Goal: Task Accomplishment & Management: Use online tool/utility

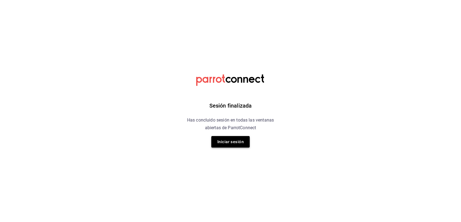
click at [228, 148] on button "Iniciar sesión" at bounding box center [230, 142] width 38 height 12
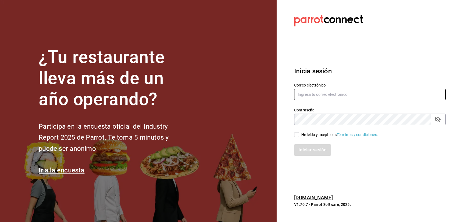
type input "[EMAIL_ADDRESS][DOMAIN_NAME]"
click at [305, 134] on div "He leído y acepto los Términos y condiciones." at bounding box center [339, 135] width 77 height 6
click at [299, 134] on input "He leído y acepto los Términos y condiciones." at bounding box center [296, 134] width 5 height 5
checkbox input "true"
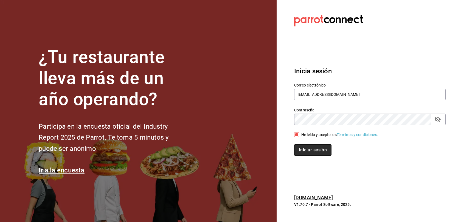
click at [305, 156] on button "Iniciar sesión" at bounding box center [312, 150] width 37 height 12
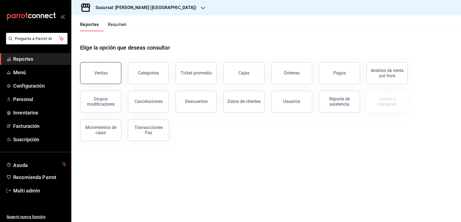
click at [107, 76] on div "Ventas" at bounding box center [100, 72] width 13 height 5
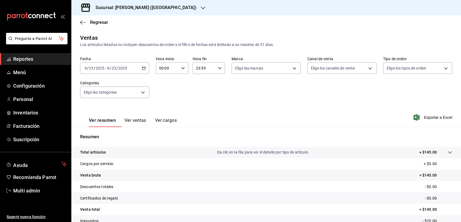
click at [170, 6] on div "Sucursal: [PERSON_NAME] ([GEOGRAPHIC_DATA])" at bounding box center [142, 7] width 132 height 15
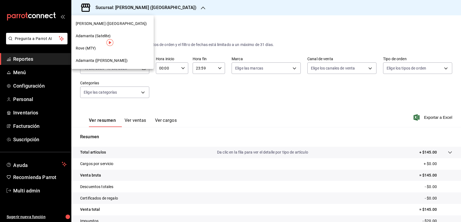
click at [121, 59] on div "Adamanta ([PERSON_NAME])" at bounding box center [112, 61] width 73 height 6
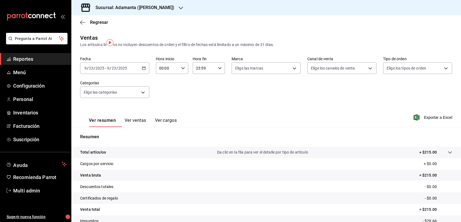
click at [141, 74] on div "[DATE] [DATE] - [DATE] [DATE]" at bounding box center [114, 69] width 69 height 12
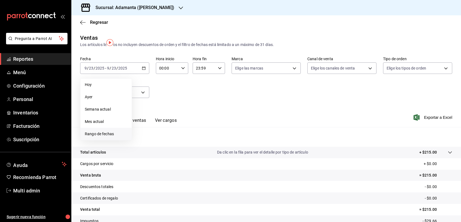
click at [103, 137] on span "Rango de fechas" at bounding box center [106, 134] width 42 height 6
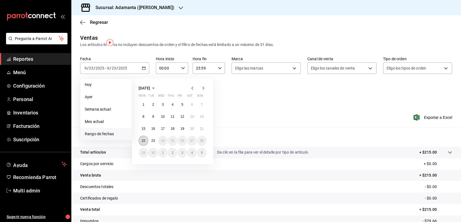
click at [144, 143] on abbr "22" at bounding box center [143, 141] width 4 height 4
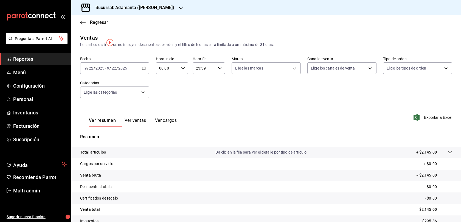
click at [146, 127] on button "Ver ventas" at bounding box center [135, 122] width 22 height 9
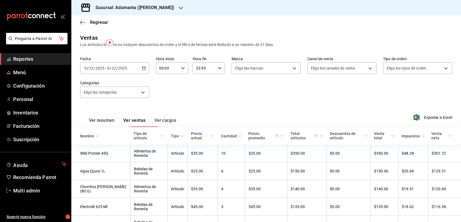
click at [114, 127] on button "Ver resumen" at bounding box center [101, 122] width 25 height 9
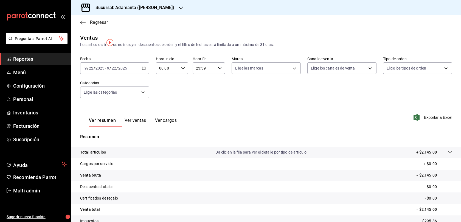
click at [92, 25] on span "Regresar" at bounding box center [99, 22] width 18 height 5
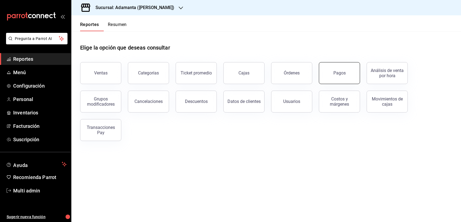
click at [335, 84] on button "Pagos" at bounding box center [339, 73] width 41 height 22
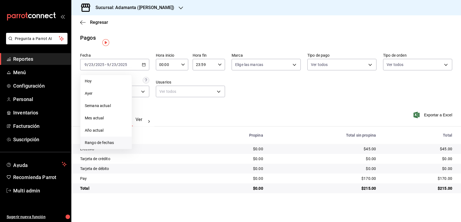
click at [110, 149] on li "Rango de fechas" at bounding box center [105, 143] width 51 height 12
click at [148, 142] on button "22" at bounding box center [143, 137] width 10 height 10
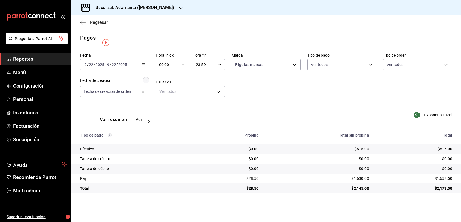
click at [92, 25] on span "Regresar" at bounding box center [99, 22] width 18 height 5
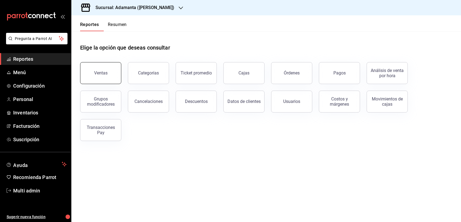
click at [117, 84] on div "Ventas" at bounding box center [97, 70] width 48 height 29
click at [109, 84] on button "Ventas" at bounding box center [100, 73] width 41 height 22
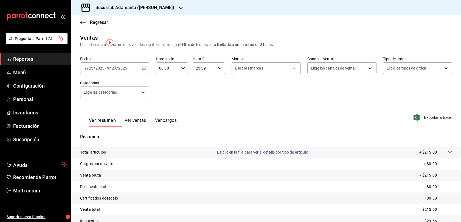
click at [147, 74] on div "[DATE] [DATE] - [DATE] [DATE]" at bounding box center [114, 69] width 69 height 12
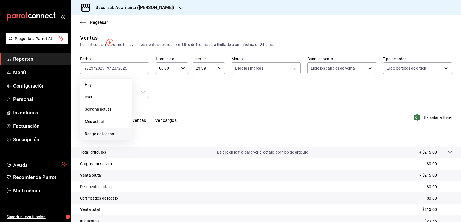
click at [110, 137] on span "Rango de fechas" at bounding box center [106, 134] width 42 height 6
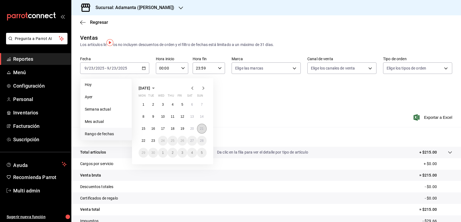
click at [203, 131] on abbr "21" at bounding box center [202, 129] width 4 height 4
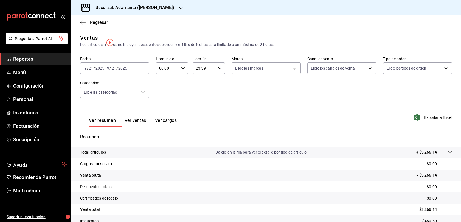
click at [146, 70] on icon "button" at bounding box center [144, 68] width 4 height 4
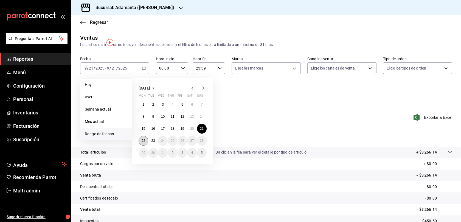
click at [145, 143] on abbr "22" at bounding box center [143, 141] width 4 height 4
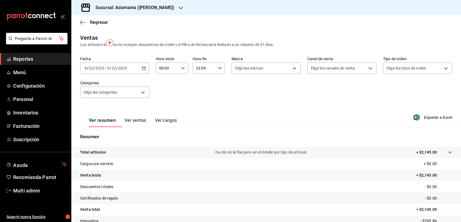
click at [140, 74] on div "[DATE] [DATE] - [DATE] [DATE]" at bounding box center [114, 69] width 69 height 12
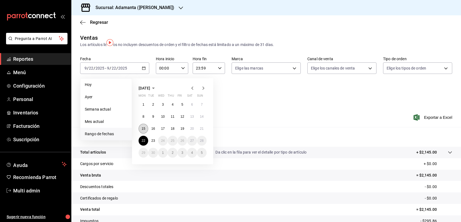
click at [144, 131] on abbr "15" at bounding box center [143, 129] width 4 height 4
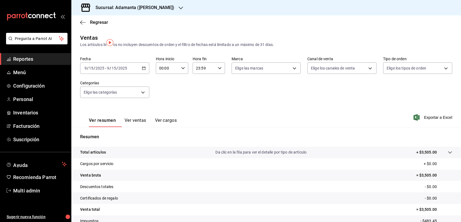
click at [146, 74] on div "[DATE] [DATE] - [DATE] [DATE]" at bounding box center [114, 69] width 69 height 12
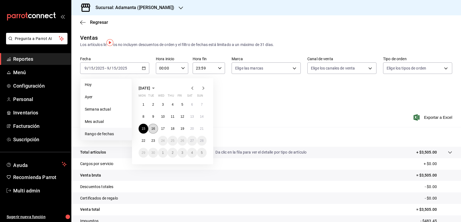
click at [153, 134] on button "16" at bounding box center [153, 129] width 10 height 10
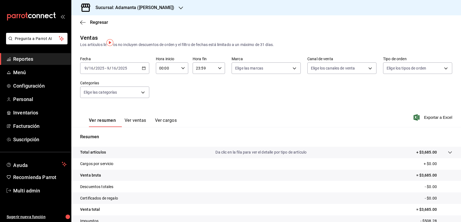
click at [148, 74] on div "[DATE] [DATE] - [DATE] [DATE]" at bounding box center [114, 69] width 69 height 12
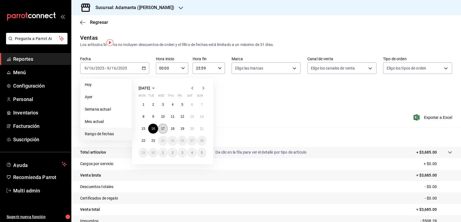
click at [168, 134] on button "17" at bounding box center [163, 129] width 10 height 10
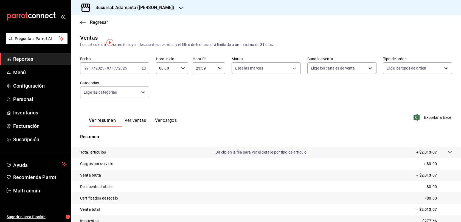
click at [145, 74] on div "[DATE] [DATE] - [DATE] [DATE]" at bounding box center [114, 69] width 69 height 12
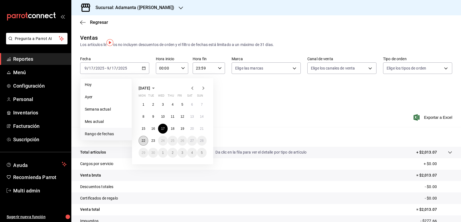
click at [144, 146] on button "22" at bounding box center [143, 141] width 10 height 10
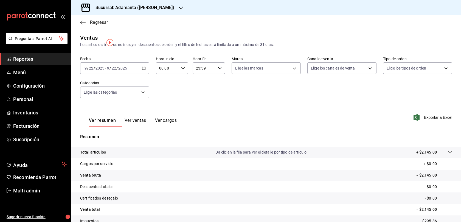
click at [92, 25] on span "Regresar" at bounding box center [99, 22] width 18 height 5
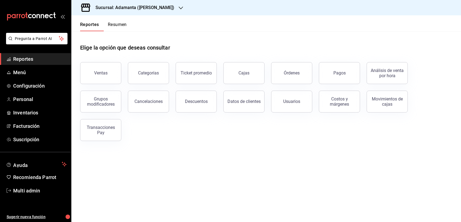
click at [332, 96] on div "Costos y márgenes" at bounding box center [336, 98] width 48 height 29
click at [333, 84] on button "Pagos" at bounding box center [339, 73] width 41 height 22
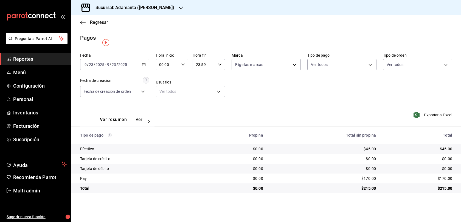
click at [149, 126] on button "Ver pagos" at bounding box center [145, 121] width 21 height 9
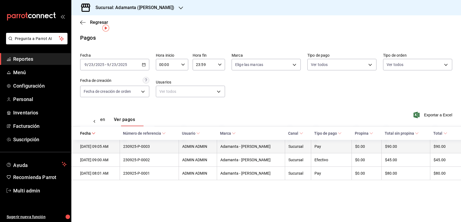
scroll to position [4, 0]
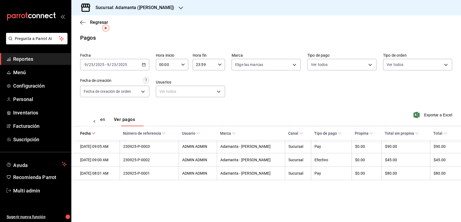
click at [105, 117] on button "Ver resumen" at bounding box center [92, 121] width 25 height 9
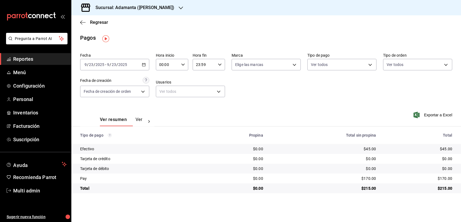
click at [148, 70] on div "[DATE] [DATE] - [DATE] [DATE]" at bounding box center [114, 65] width 69 height 12
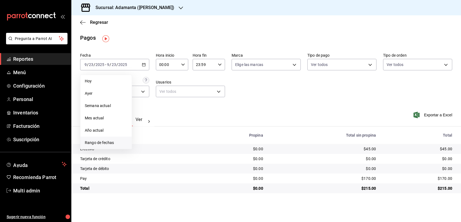
click at [113, 149] on li "Rango de fechas" at bounding box center [105, 143] width 51 height 12
click at [145, 138] on abbr "22" at bounding box center [143, 137] width 4 height 4
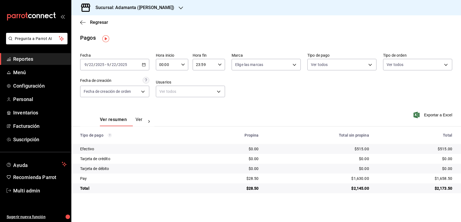
click at [148, 126] on button "Ver pagos" at bounding box center [145, 121] width 21 height 9
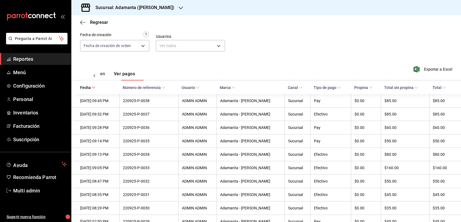
scroll to position [8, 0]
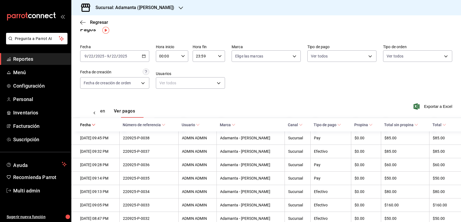
click at [112, 111] on div "Ver resumen Ver pagos" at bounding box center [117, 110] width 74 height 16
click at [105, 115] on button "Ver resumen" at bounding box center [92, 113] width 25 height 9
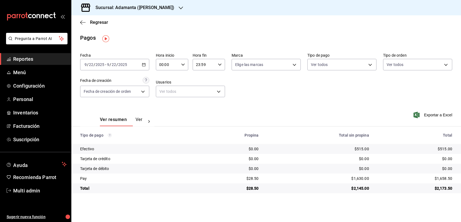
click at [149, 126] on button "Ver pagos" at bounding box center [145, 121] width 21 height 9
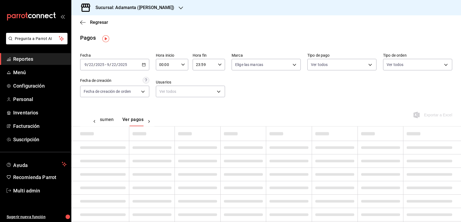
scroll to position [0, 20]
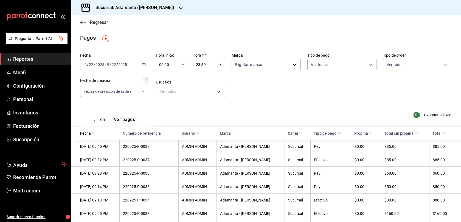
click at [101, 21] on span "Regresar" at bounding box center [99, 22] width 18 height 5
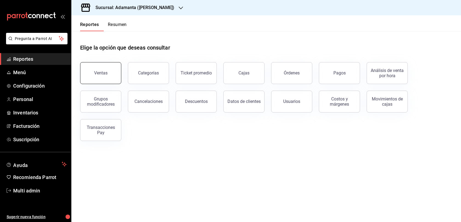
click at [115, 80] on button "Ventas" at bounding box center [100, 73] width 41 height 22
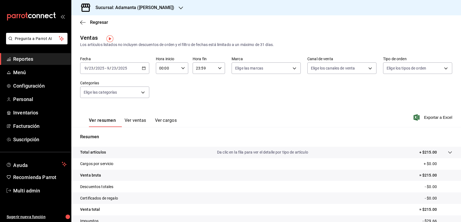
click at [146, 74] on div "[DATE] [DATE] - [DATE] [DATE]" at bounding box center [114, 69] width 69 height 12
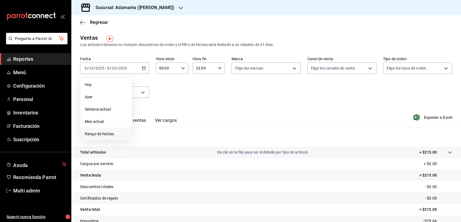
click at [114, 137] on span "Rango de fechas" at bounding box center [106, 134] width 42 height 6
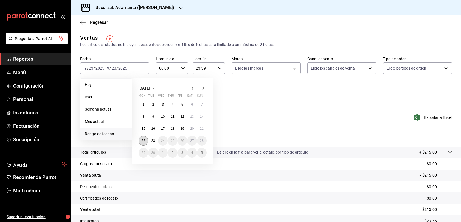
click at [148, 146] on button "22" at bounding box center [143, 141] width 10 height 10
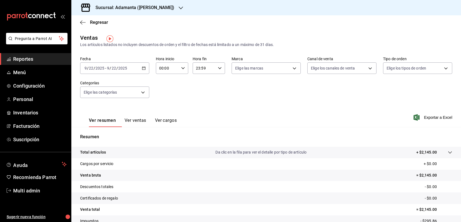
click at [146, 126] on button "Ver ventas" at bounding box center [135, 122] width 22 height 9
